Goal: Information Seeking & Learning: Learn about a topic

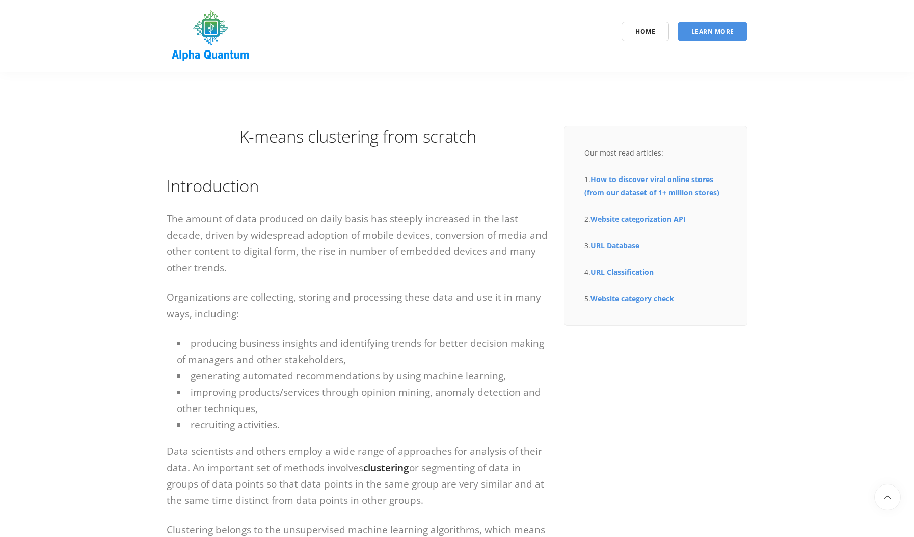
scroll to position [697, 0]
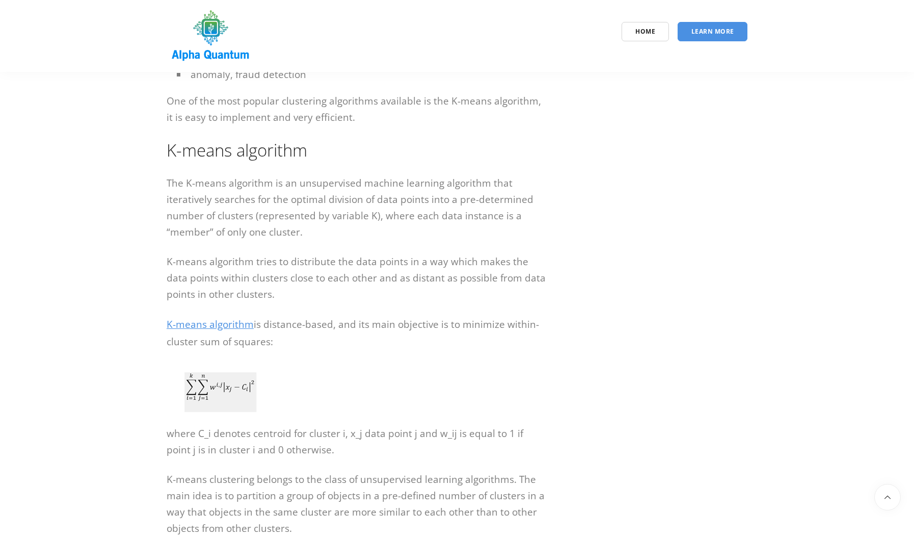
drag, startPoint x: 283, startPoint y: 400, endPoint x: 162, endPoint y: 370, distance: 125.6
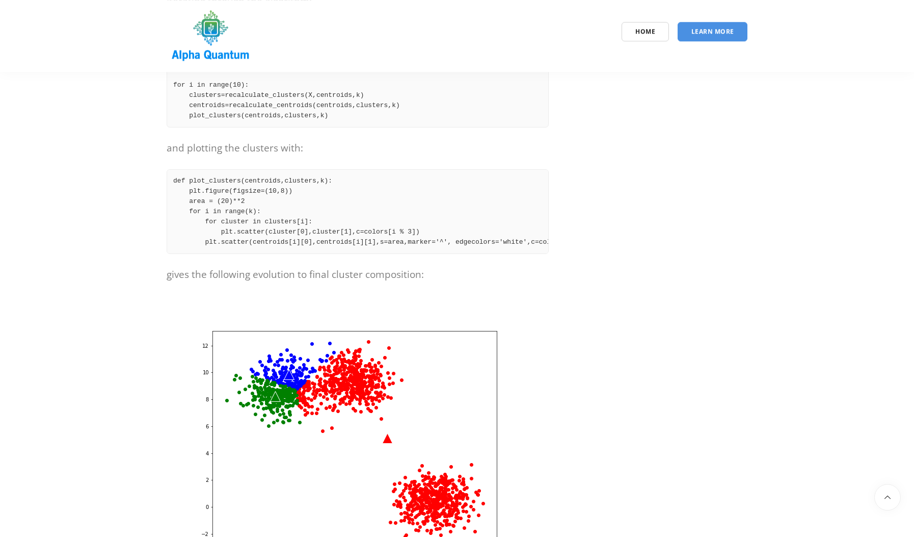
scroll to position [2324, 0]
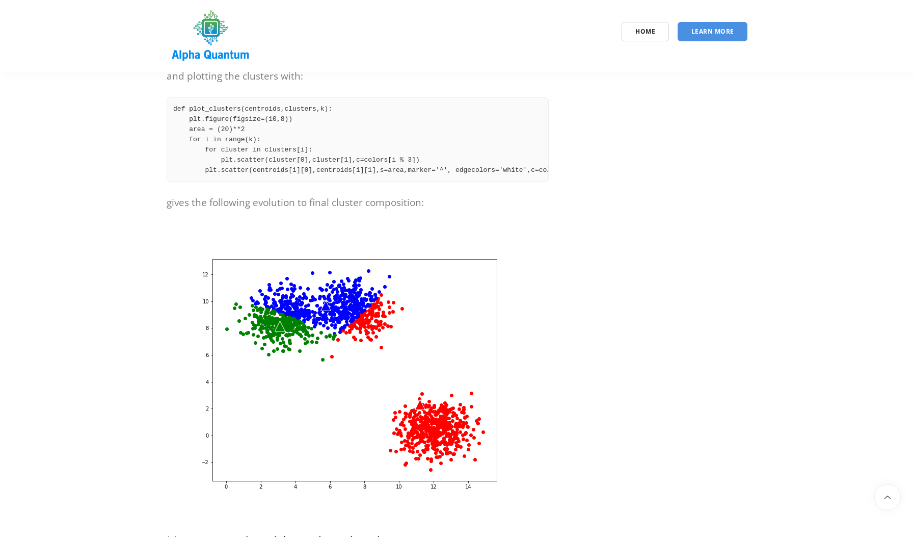
click at [457, 321] on img at bounding box center [350, 371] width 367 height 294
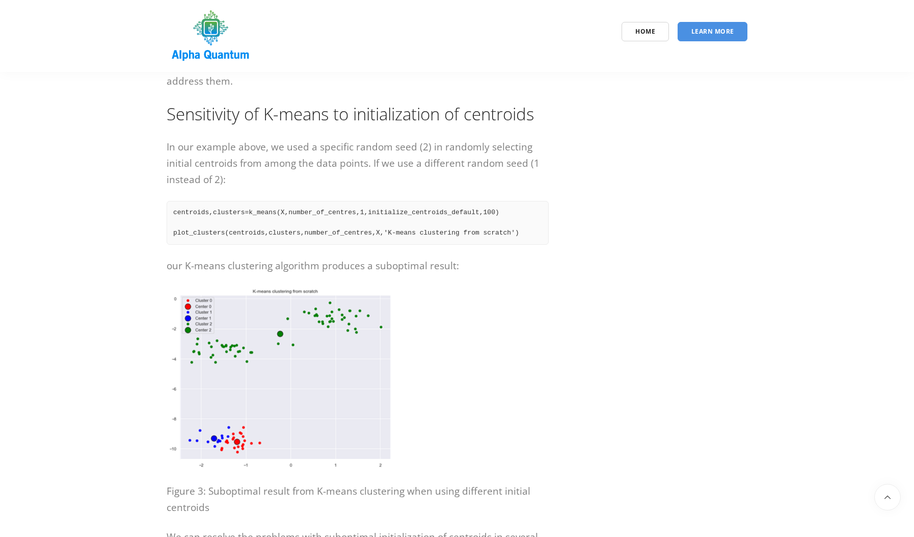
scroll to position [3022, 0]
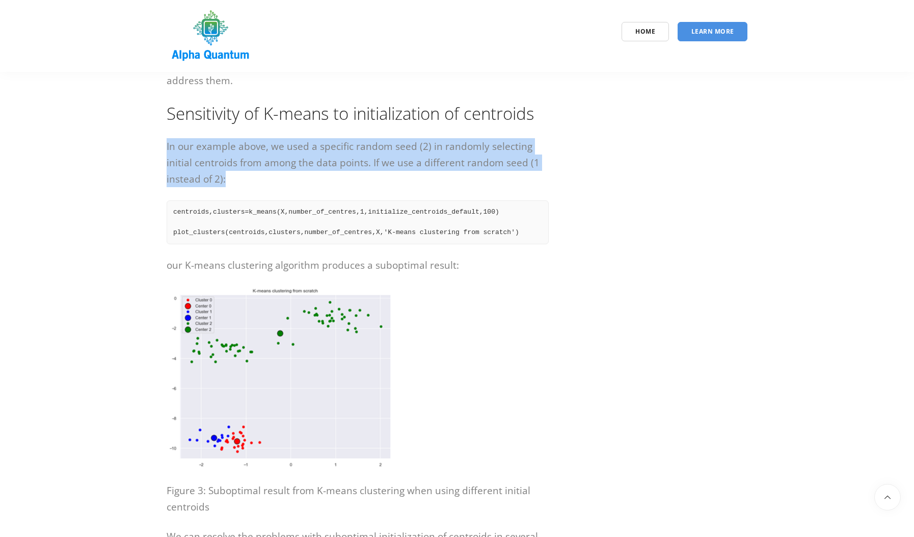
drag, startPoint x: 232, startPoint y: 185, endPoint x: 164, endPoint y: 149, distance: 77.3
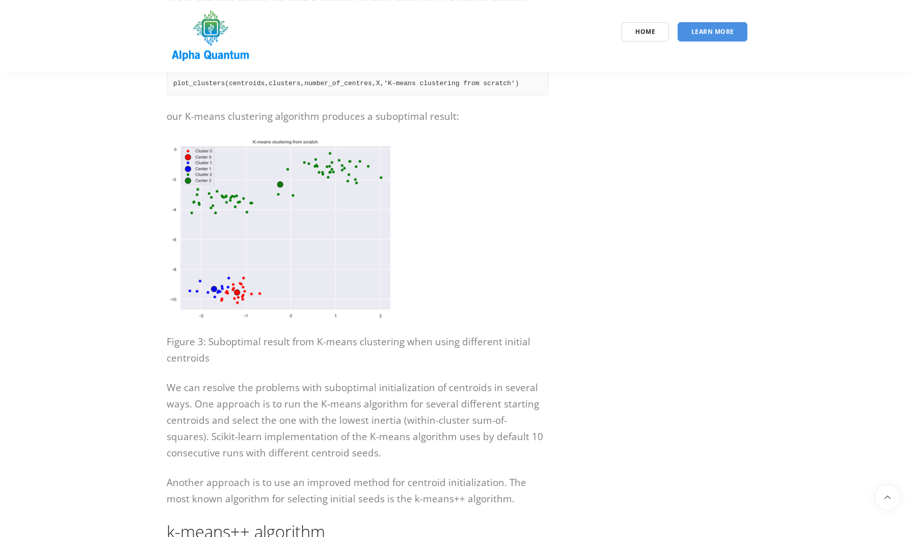
scroll to position [3254, 0]
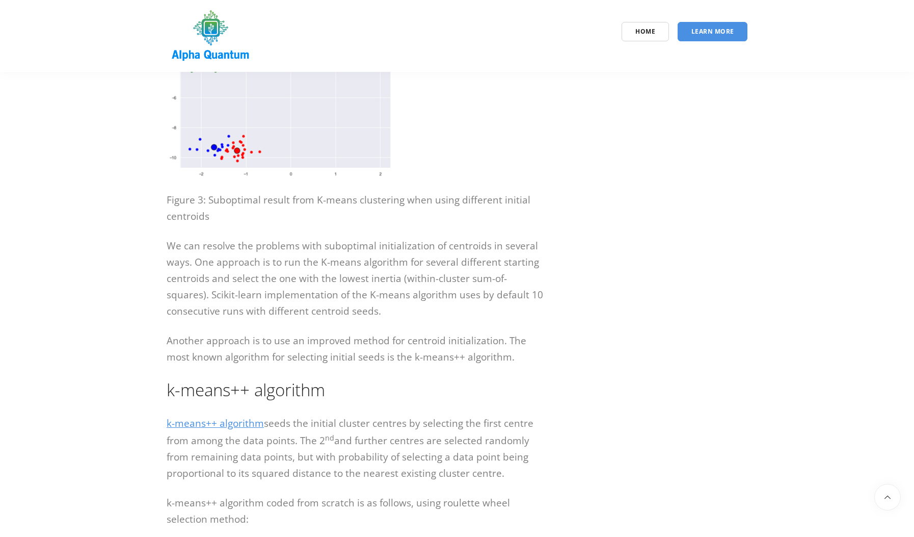
click at [355, 279] on p "We can resolve the problems with suboptimal initialization of centroids in seve…" at bounding box center [358, 279] width 382 height 82
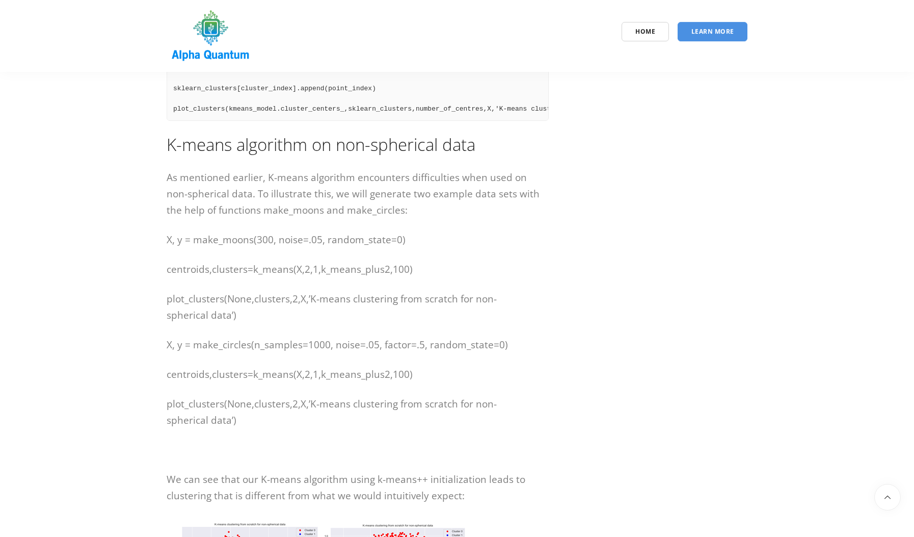
scroll to position [4475, 0]
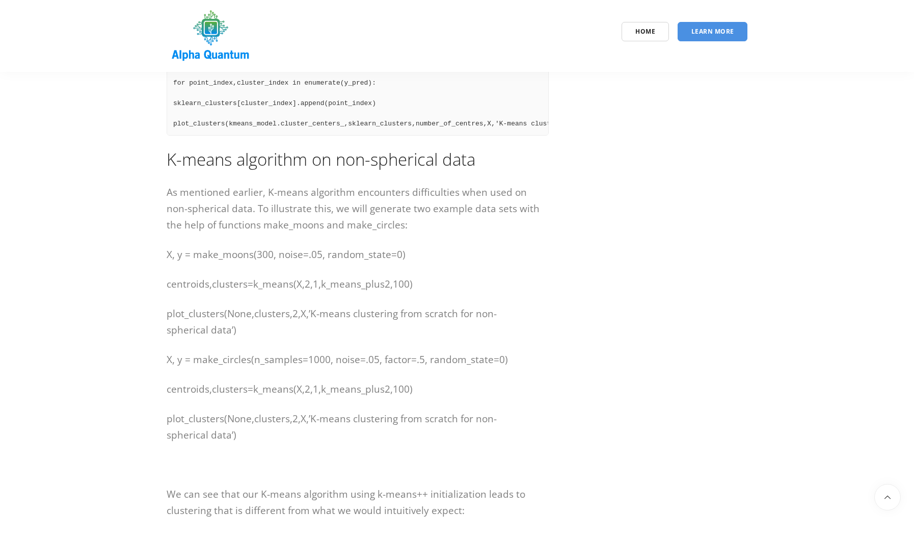
drag, startPoint x: 415, startPoint y: 254, endPoint x: 148, endPoint y: 248, distance: 267.7
click at [432, 281] on p "centroids,clusters=k_means(X,2,1,k_means_plus2,100)" at bounding box center [358, 284] width 382 height 16
drag, startPoint x: 425, startPoint y: 289, endPoint x: 170, endPoint y: 286, distance: 254.9
click at [170, 286] on p "centroids,clusters=k_means(X,2,1,k_means_plus2,100)" at bounding box center [358, 284] width 382 height 16
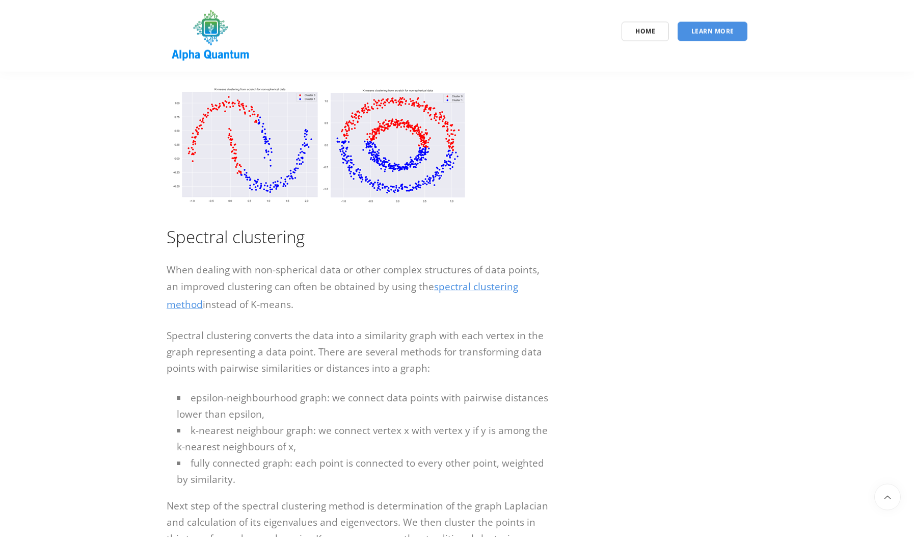
scroll to position [4939, 0]
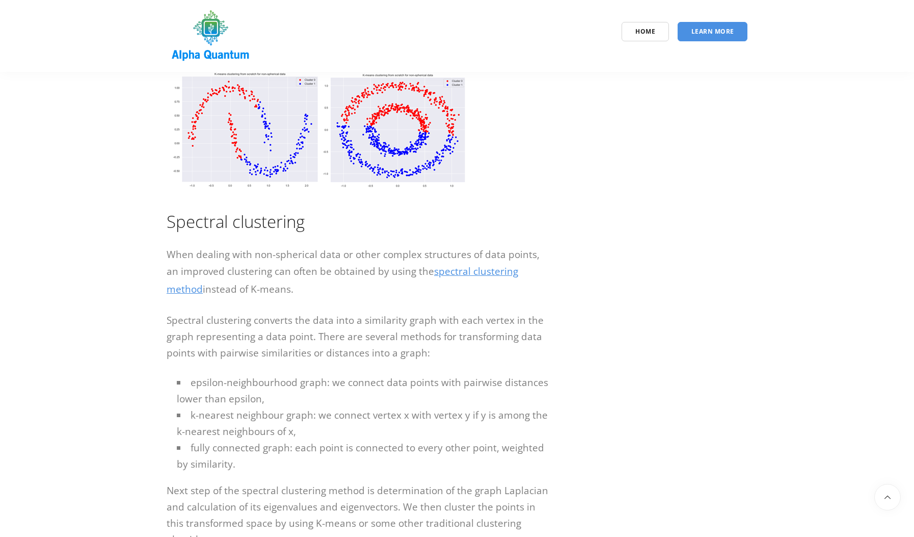
drag, startPoint x: 260, startPoint y: 288, endPoint x: 211, endPoint y: 270, distance: 52.6
click at [211, 270] on p "When dealing with non-spherical data or other complex structures of data points…" at bounding box center [358, 272] width 382 height 53
click at [362, 326] on p "Spectral clustering converts the data into a similarity graph with each vertex …" at bounding box center [358, 336] width 382 height 49
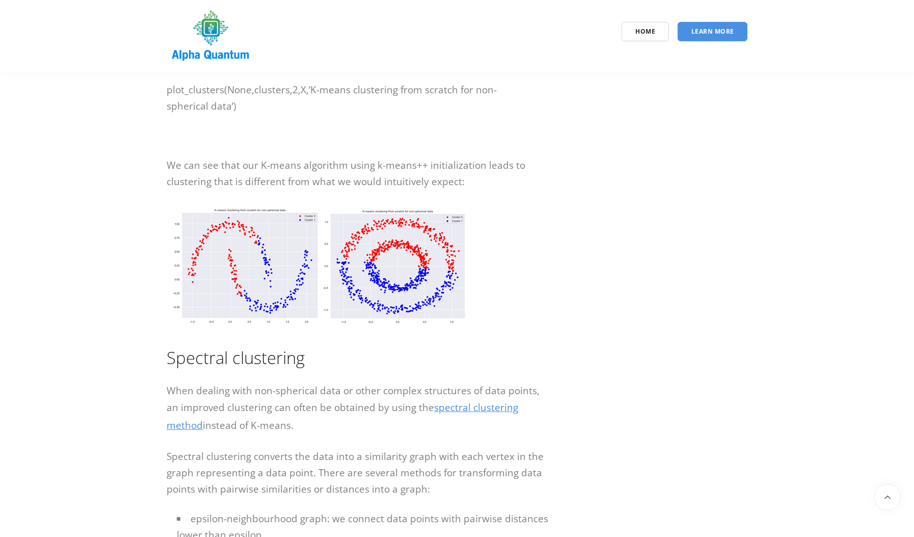
scroll to position [4354, 0]
